Goal: Task Accomplishment & Management: Complete application form

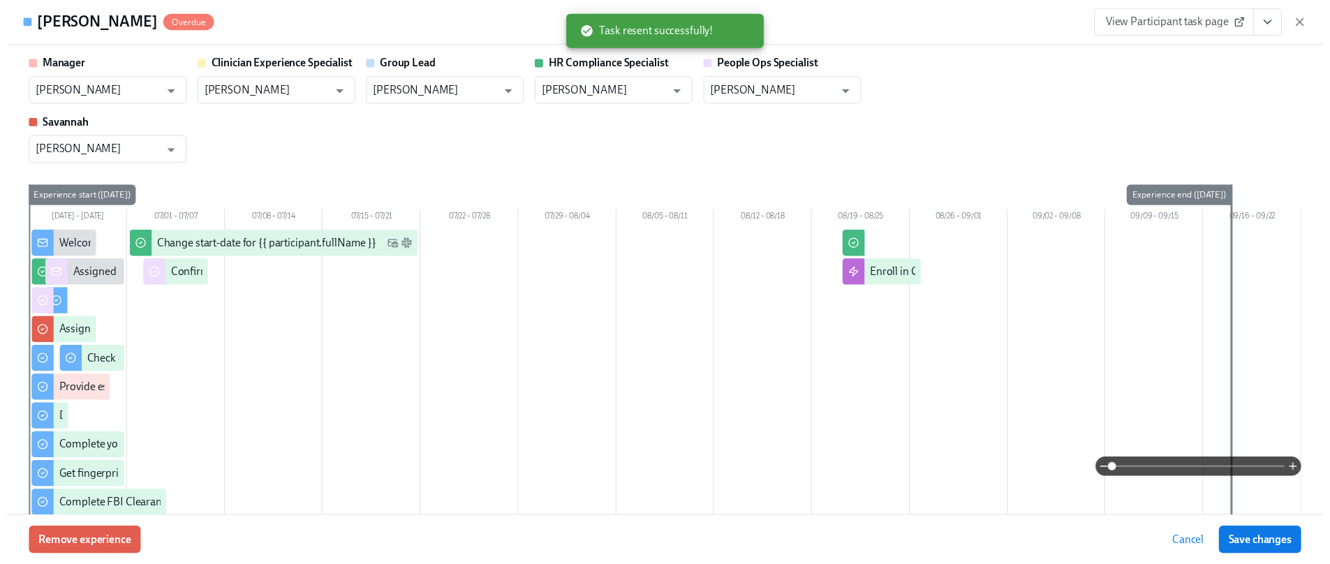
scroll to position [940, 0]
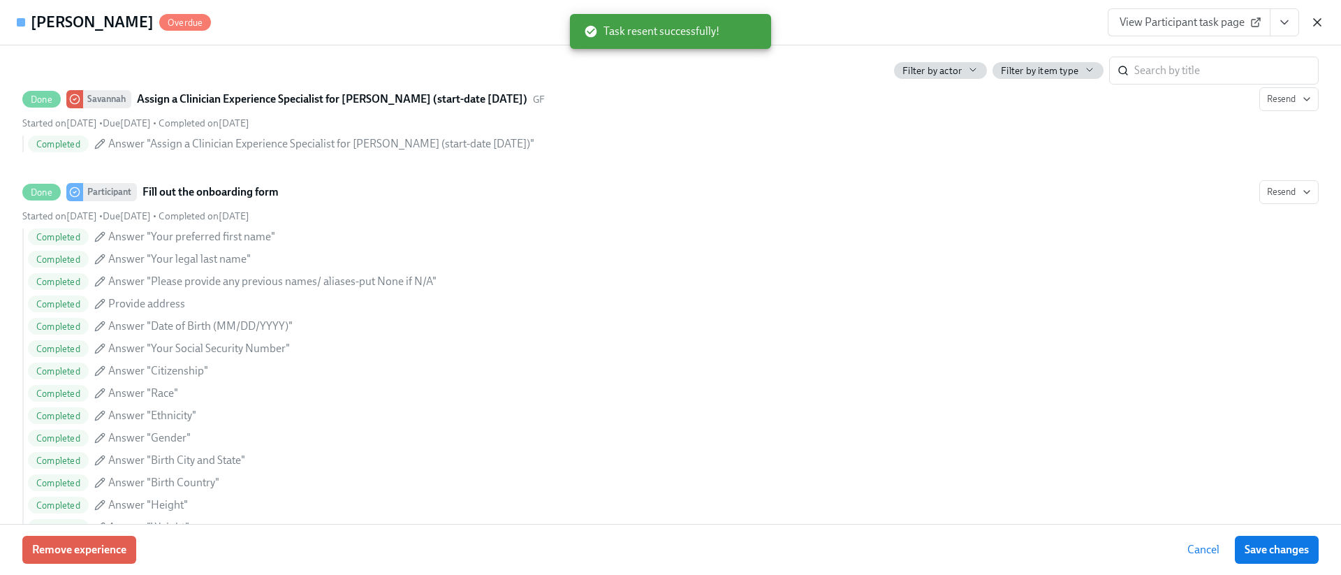
click at [1322, 21] on icon "button" at bounding box center [1317, 22] width 14 height 14
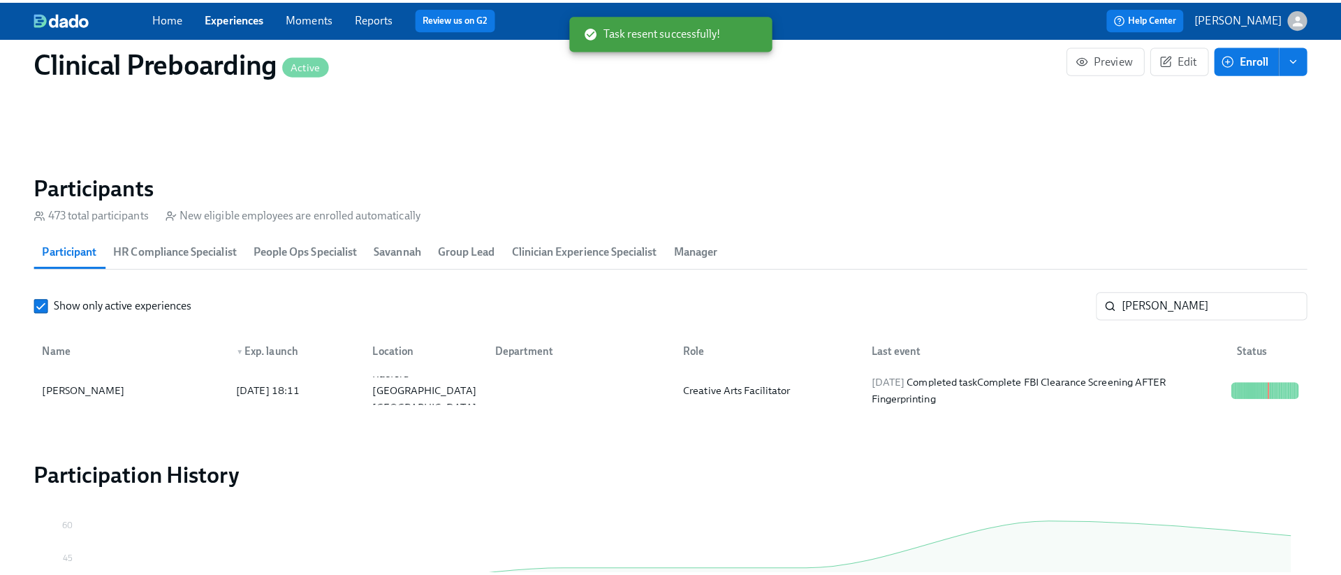
scroll to position [0, 16590]
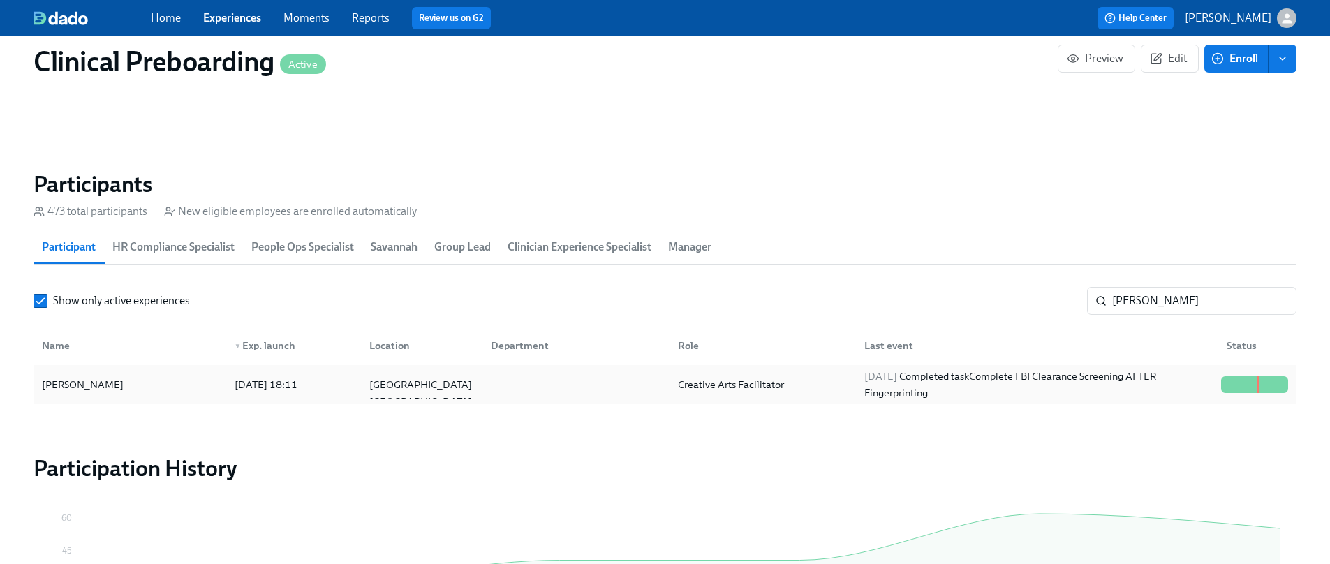
click at [515, 371] on div at bounding box center [573, 385] width 187 height 28
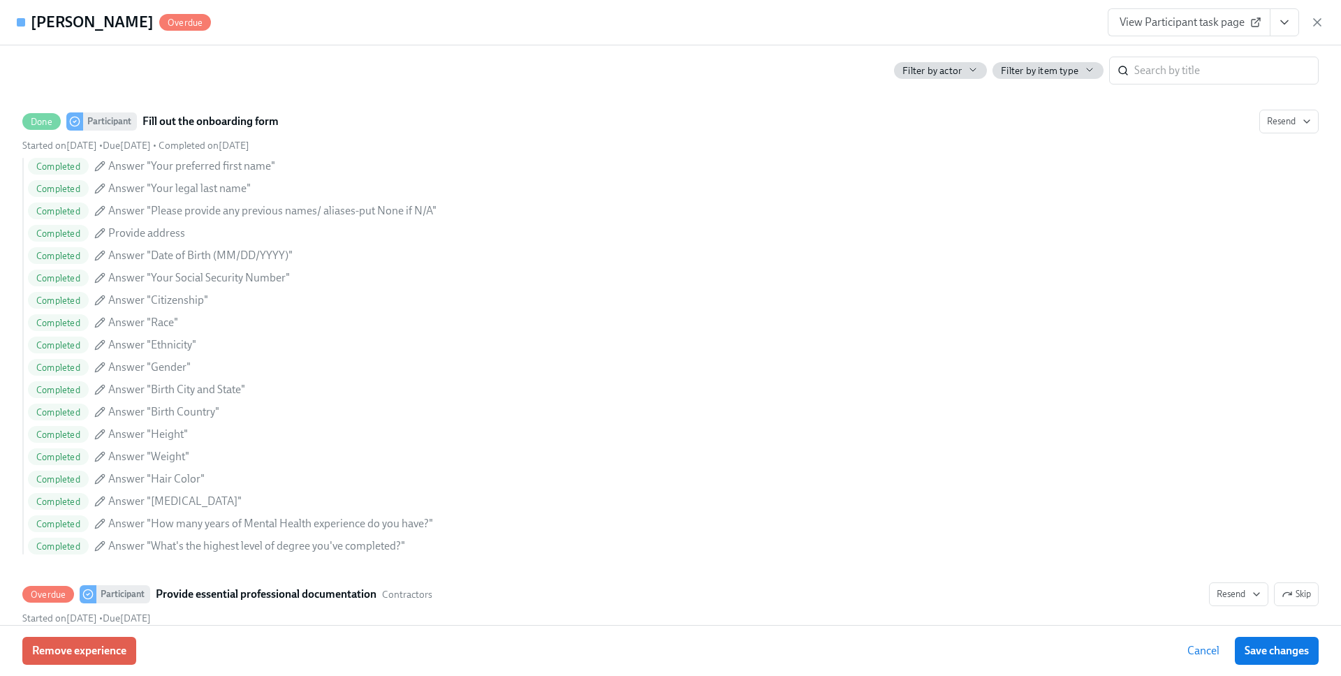
scroll to position [0, 16600]
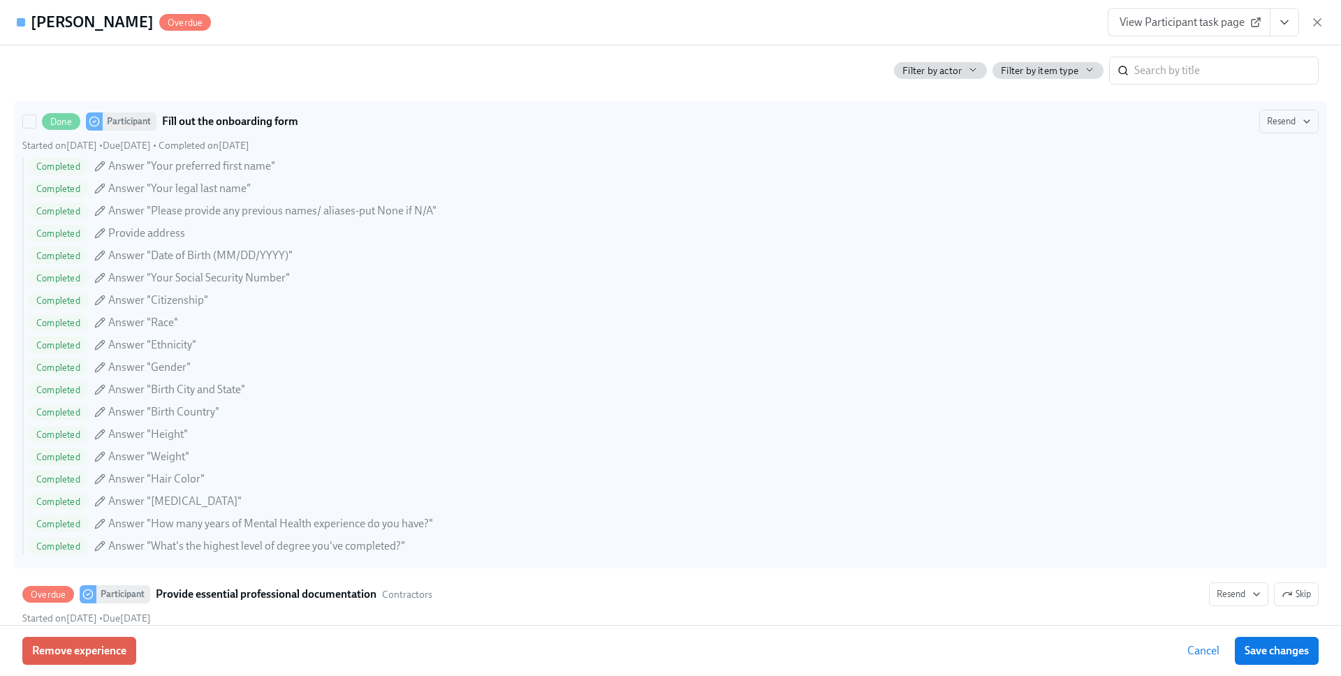
click at [1073, 214] on div "Completed Answer "Please provide any previous names/ aliases-put None if N/A"" at bounding box center [673, 211] width 1291 height 17
click at [36, 128] on input "Done Participant Fill out the onboarding form Resend Started on June 24th • Due…" at bounding box center [29, 121] width 13 height 13
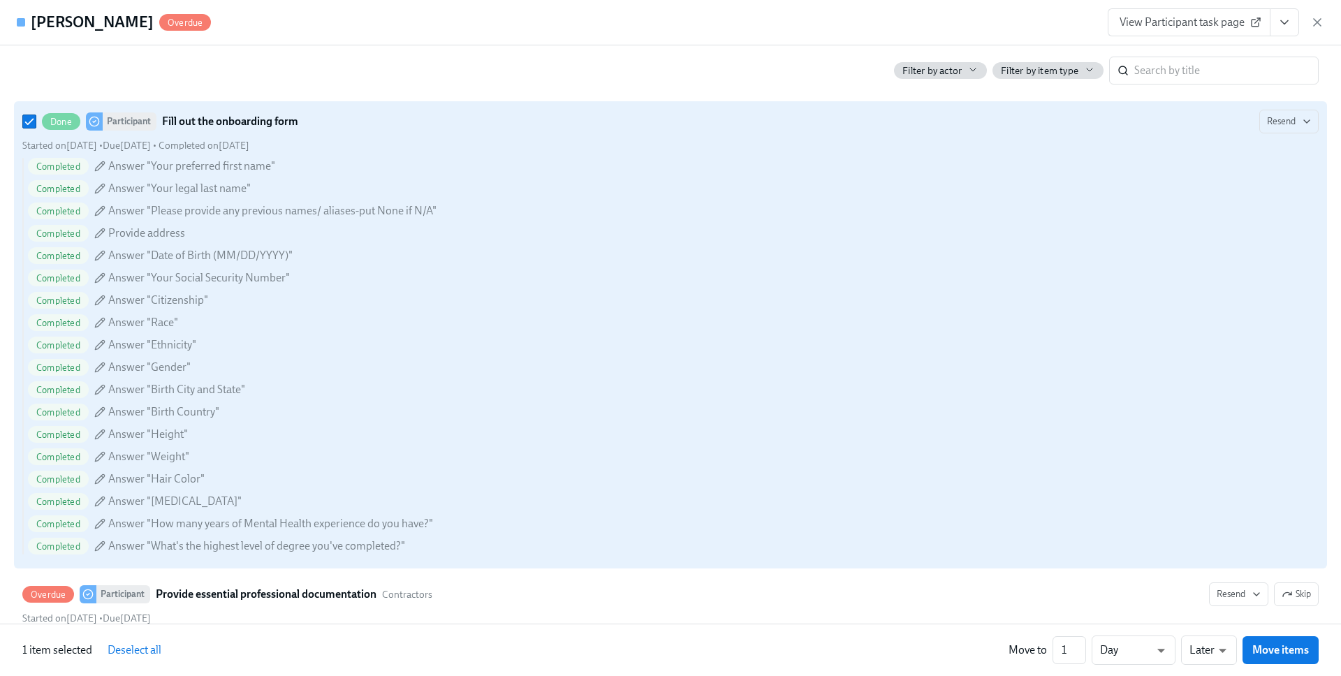
click at [1073, 214] on div "Completed Answer "Please provide any previous names/ aliases-put None if N/A"" at bounding box center [673, 211] width 1291 height 17
click at [36, 128] on input "Done Participant Fill out the onboarding form Resend Started on June 24th • Due…" at bounding box center [29, 121] width 13 height 13
checkbox input "false"
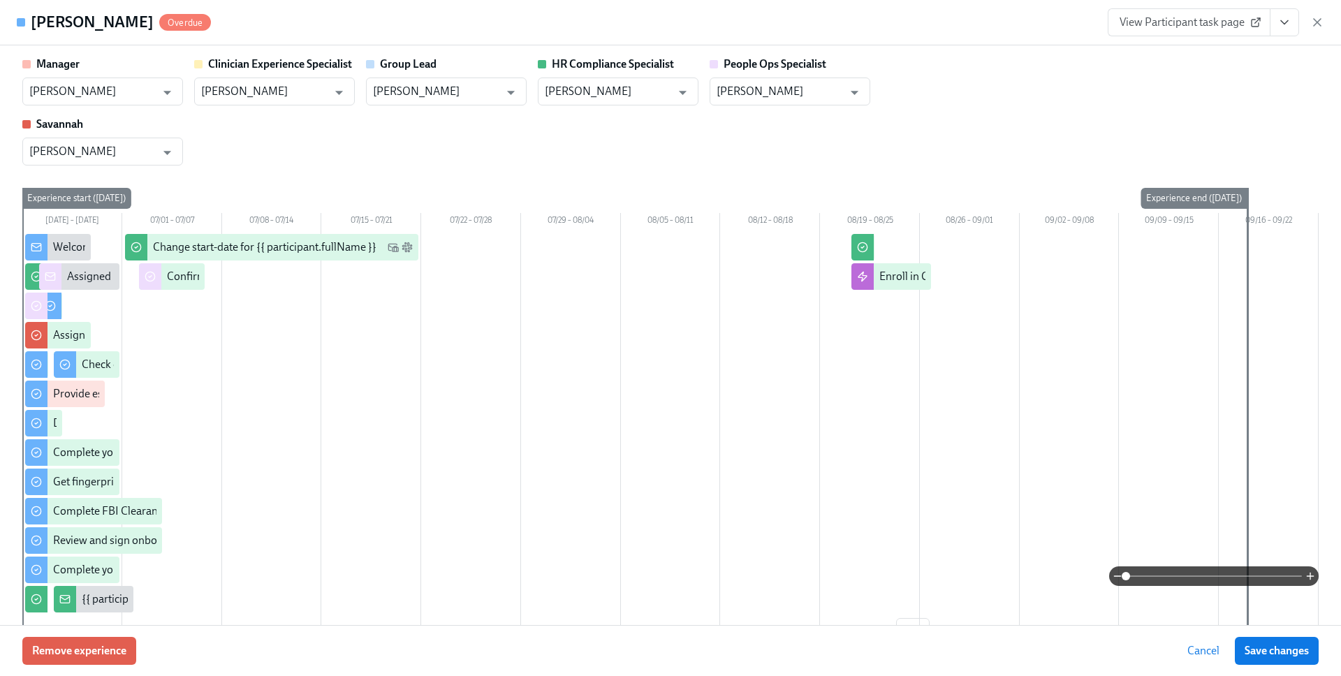
scroll to position [185, 0]
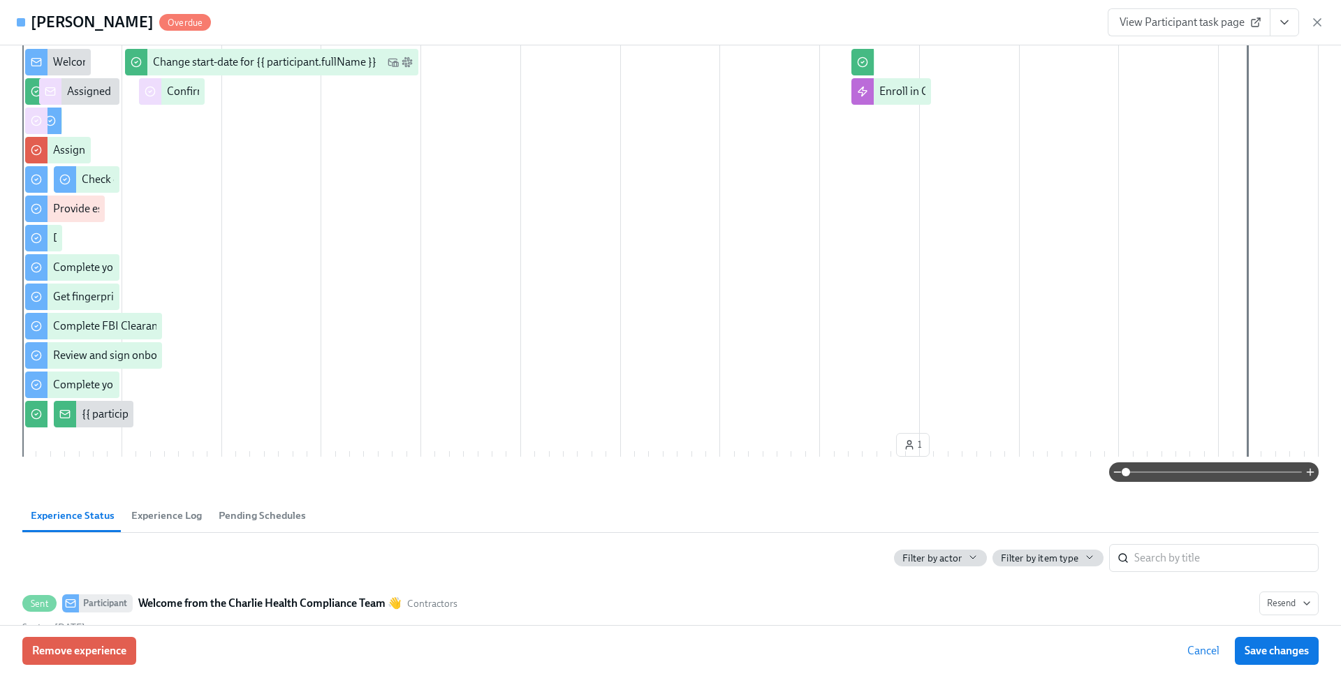
click at [1205, 25] on span "View Participant task page" at bounding box center [1188, 22] width 139 height 14
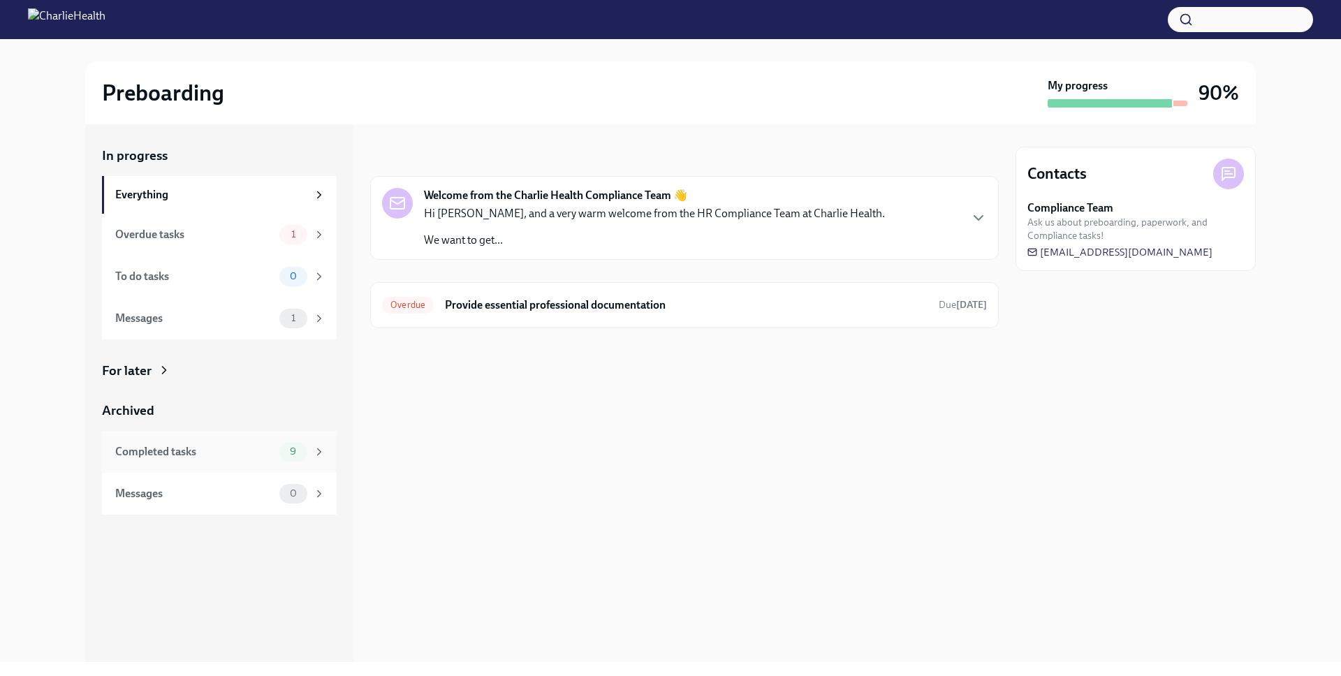
click at [251, 461] on div "Completed tasks 9" at bounding box center [220, 452] width 210 height 20
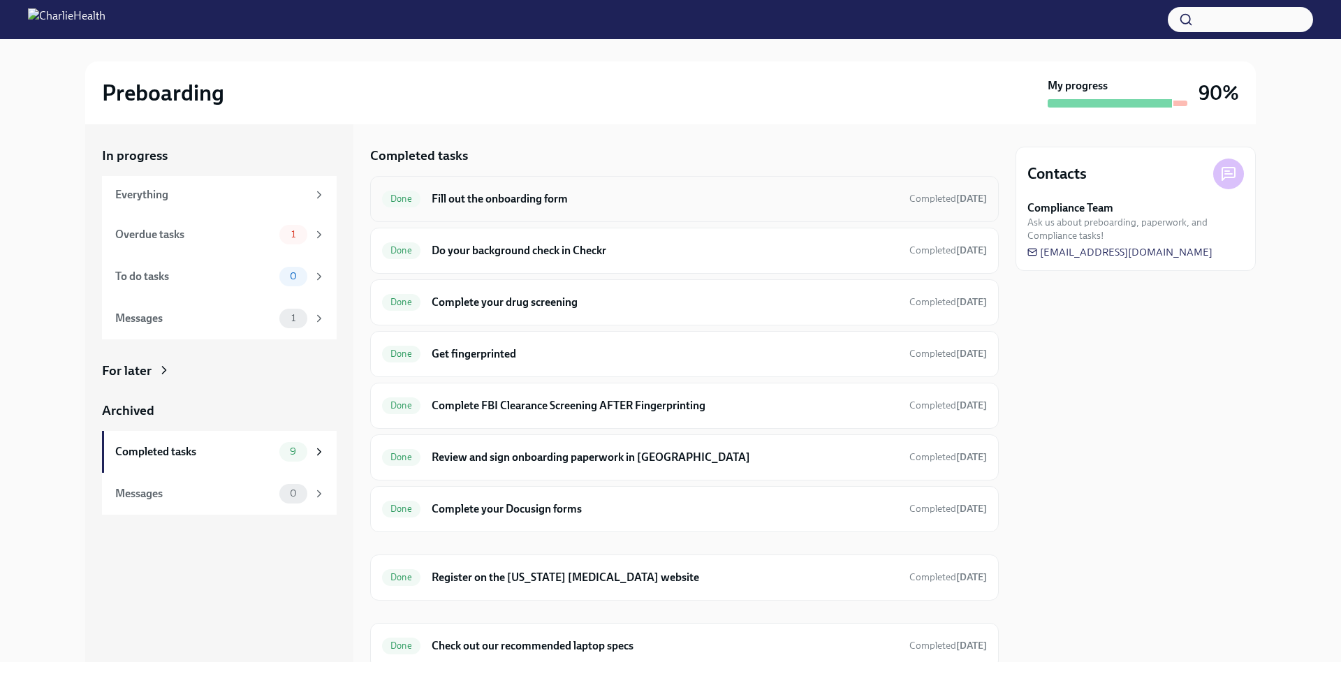
click at [524, 207] on div "Done Fill out the onboarding form Completed [DATE]" at bounding box center [684, 199] width 605 height 22
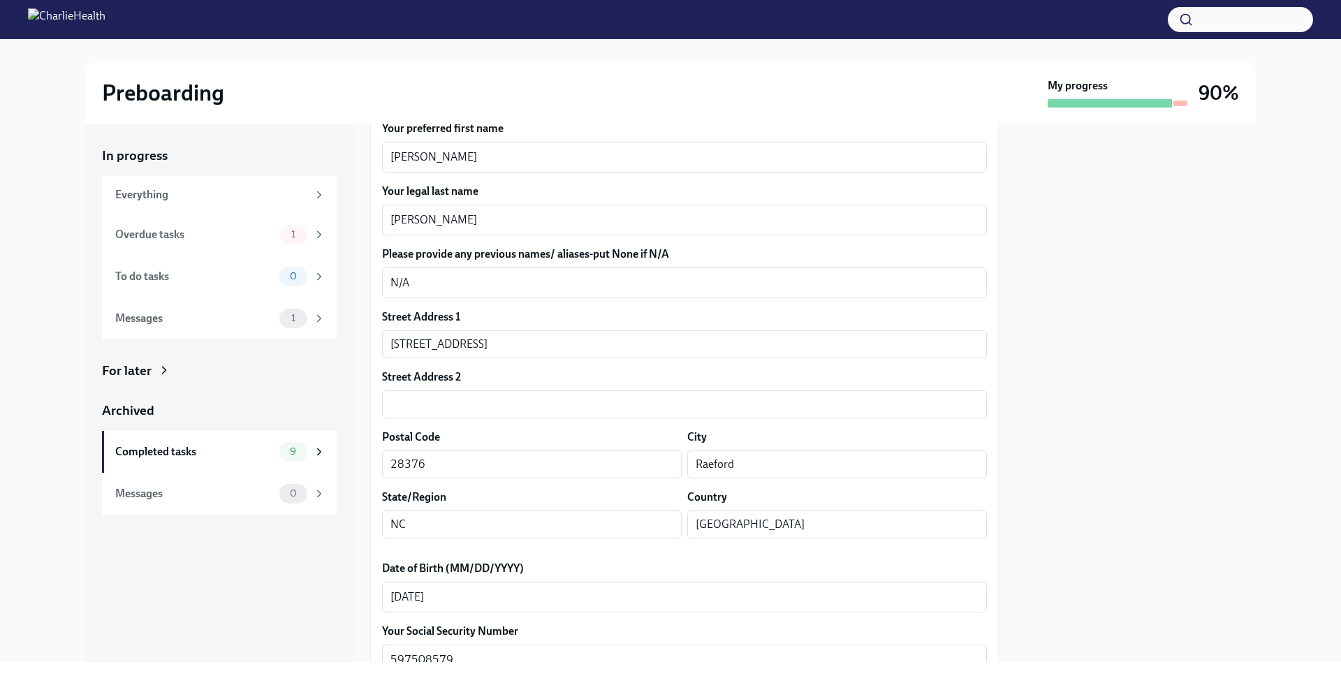
scroll to position [227, 0]
click at [453, 344] on input "[STREET_ADDRESS]" at bounding box center [684, 344] width 605 height 28
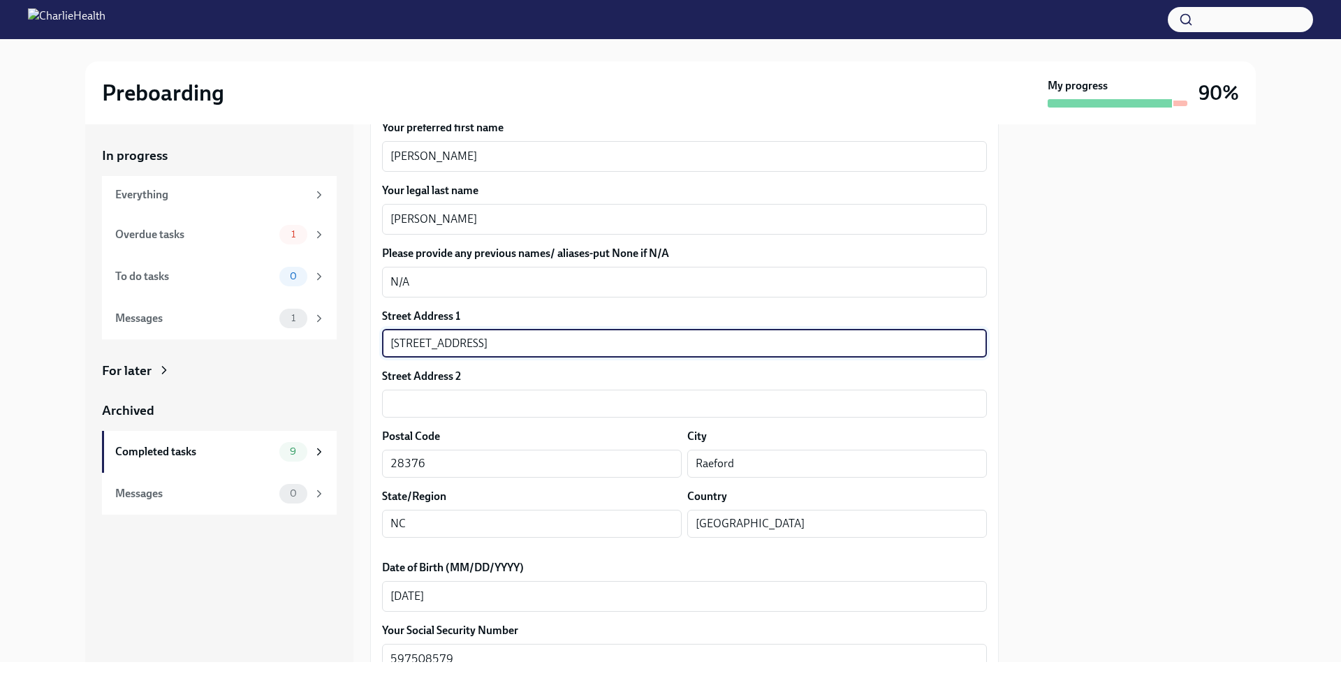
click at [453, 344] on input "[STREET_ADDRESS]" at bounding box center [684, 344] width 605 height 28
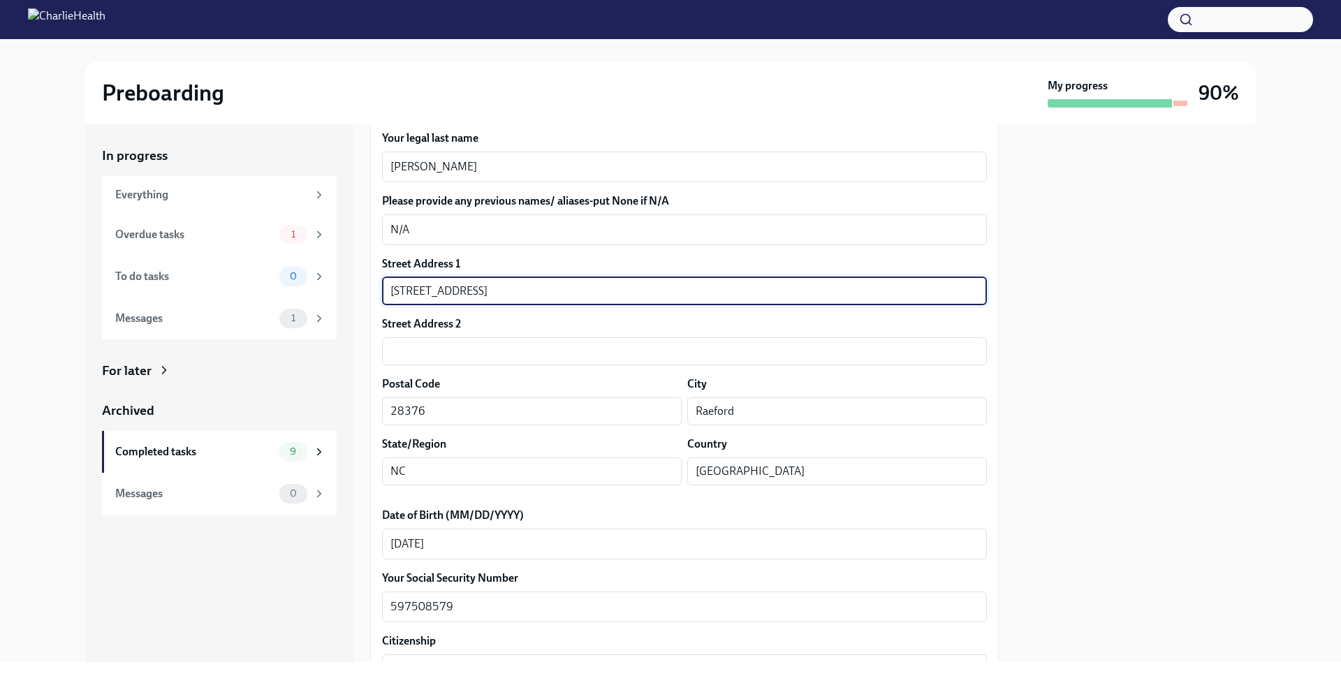
click at [1068, 389] on div at bounding box center [1135, 393] width 240 height 538
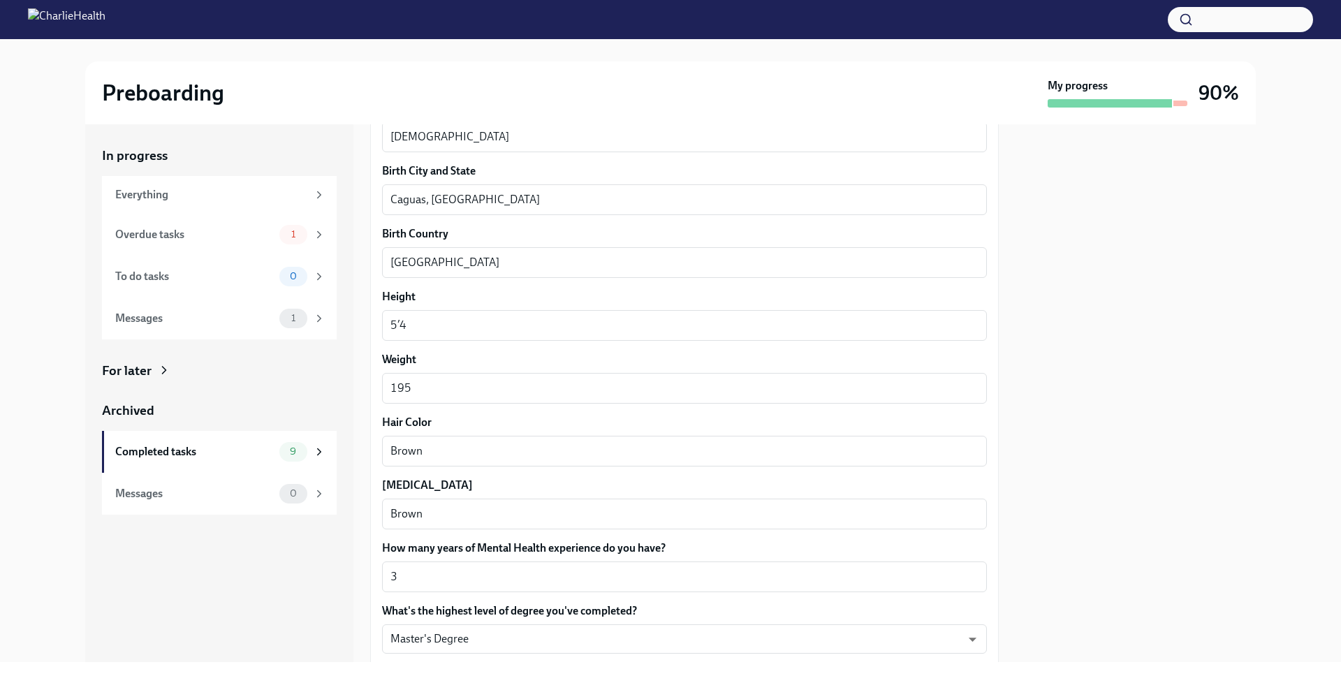
scroll to position [996, 0]
